Goal: Check status: Check status

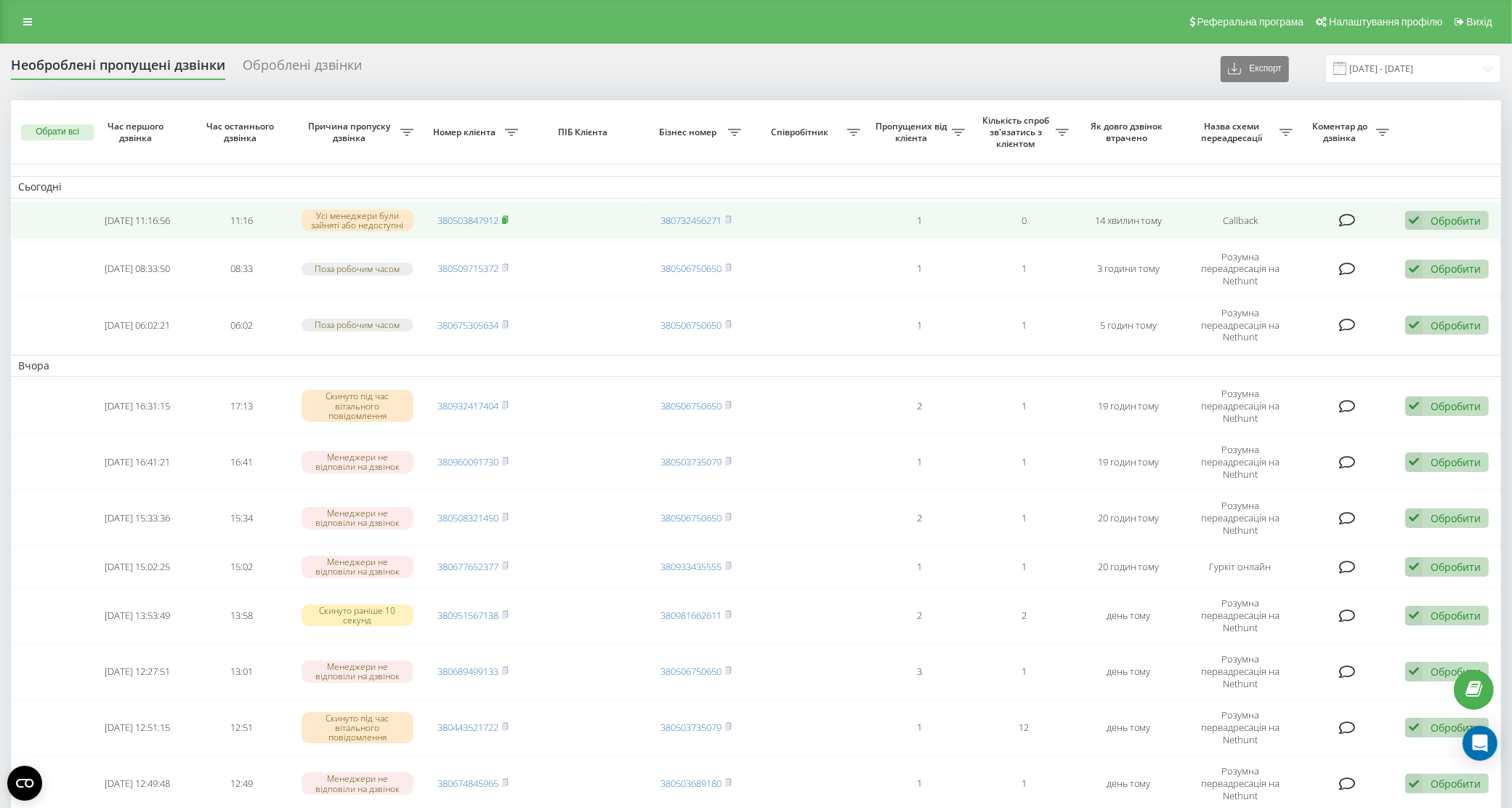
click at [505, 218] on rect at bounding box center [504, 221] width 4 height 6
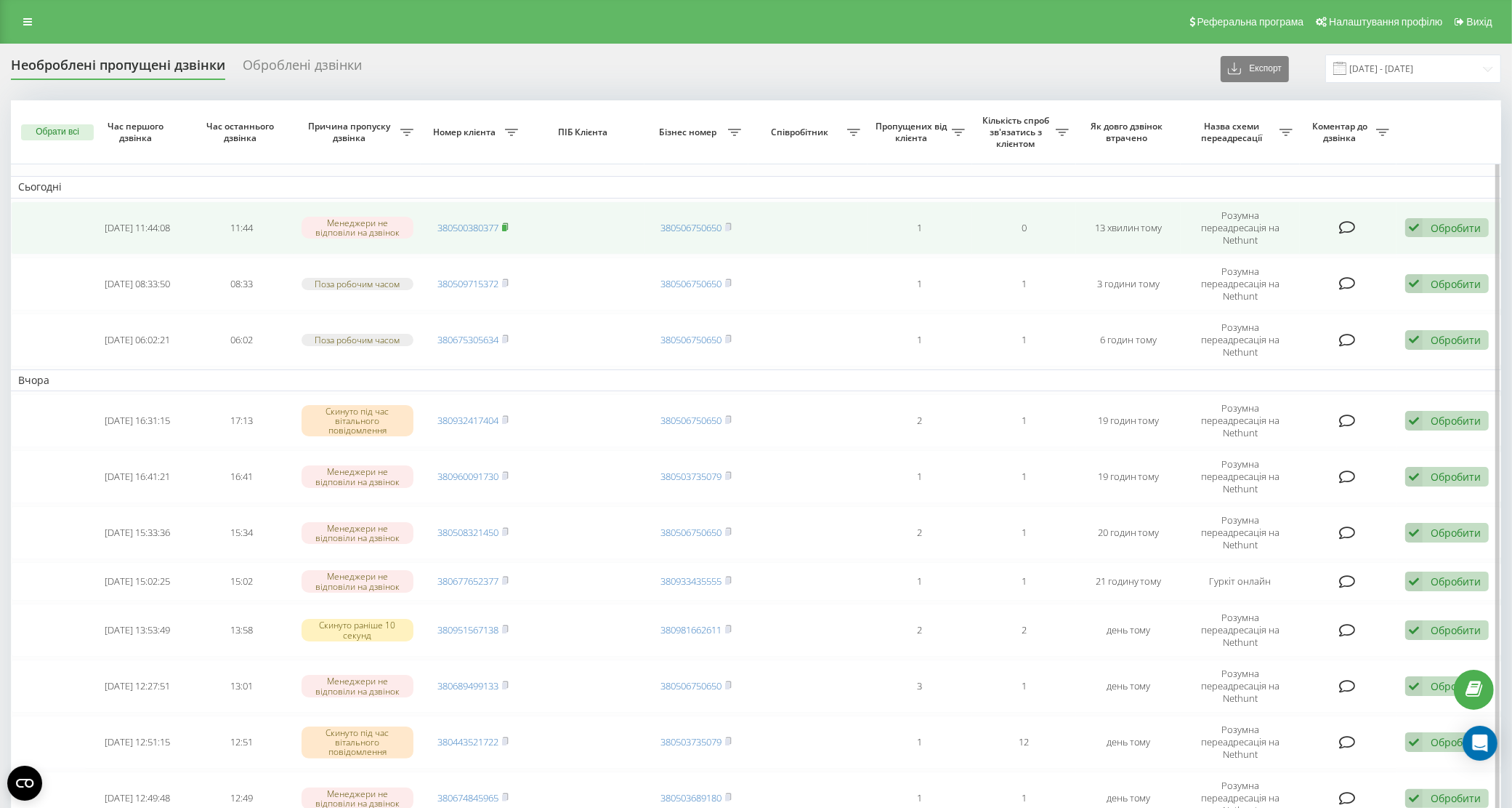
click at [509, 223] on icon at bounding box center [505, 227] width 6 height 9
